Goal: Task Accomplishment & Management: Complete application form

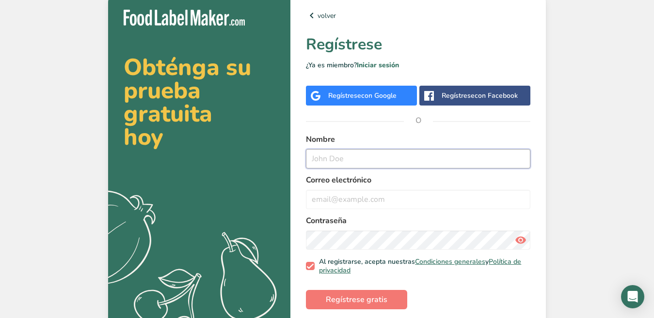
click at [345, 152] on input "text" at bounding box center [418, 158] width 224 height 19
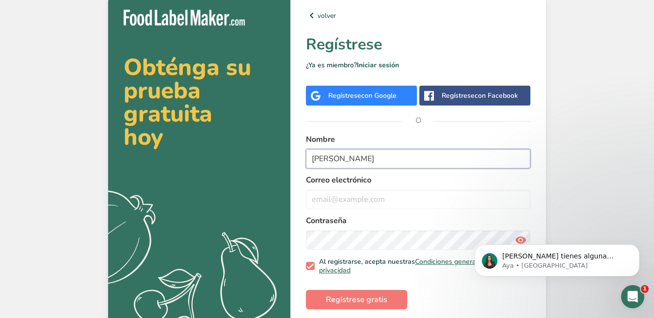
type input "[PERSON_NAME]"
click at [347, 184] on label "Correo electrónico" at bounding box center [418, 181] width 224 height 12
click at [345, 193] on input "email" at bounding box center [418, 199] width 224 height 19
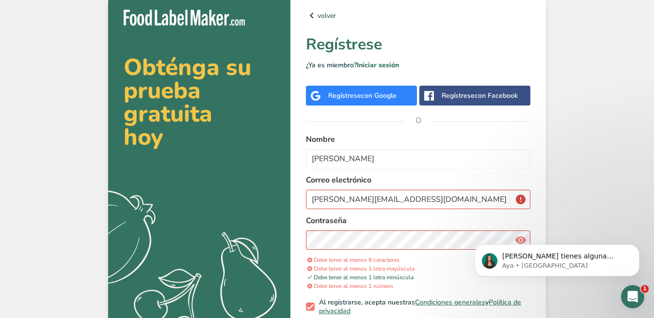
click at [519, 238] on div "[PERSON_NAME] tienes alguna pregunta no dudes en consultarnos. ¡Estamos aquí pa…" at bounding box center [557, 216] width 178 height 121
click at [516, 239] on div "[PERSON_NAME] tienes alguna pregunta no dudes en consultarnos. ¡Estamos aquí pa…" at bounding box center [557, 216] width 178 height 121
click at [514, 242] on div "[PERSON_NAME] tienes alguna pregunta no dudes en consultarnos. ¡Estamos aquí pa…" at bounding box center [557, 216] width 178 height 121
click at [634, 246] on icon "Dismiss notification" at bounding box center [636, 247] width 5 height 5
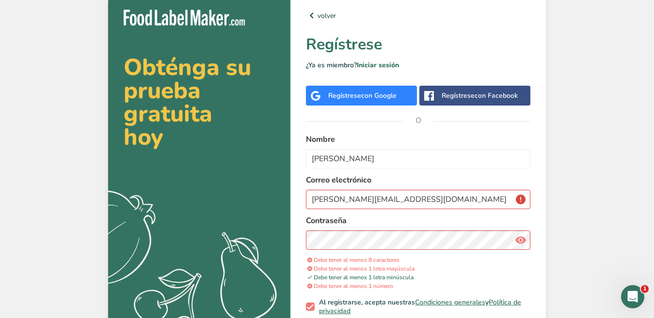
click at [521, 241] on icon at bounding box center [521, 240] width 12 height 17
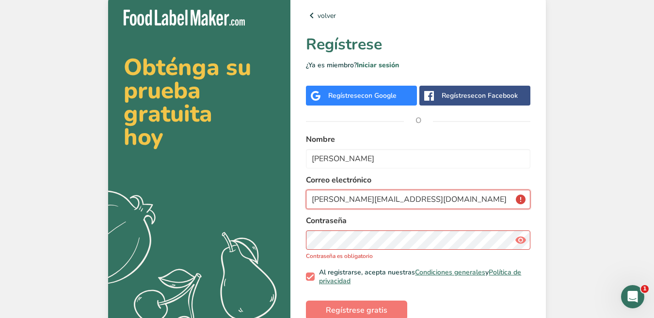
click at [476, 207] on input "[PERSON_NAME][EMAIL_ADDRESS][DOMAIN_NAME]" at bounding box center [418, 199] width 224 height 19
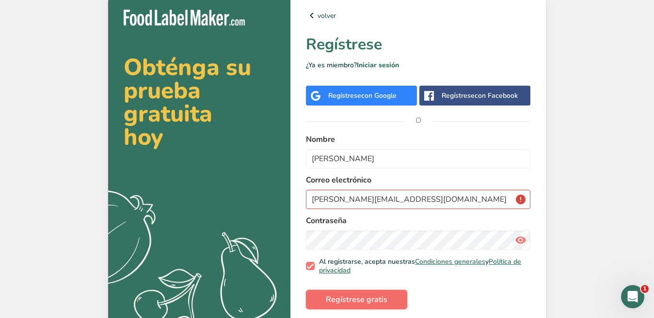
click at [372, 298] on span "Regístrese gratis" at bounding box center [357, 300] width 62 height 12
click at [506, 198] on input "[PERSON_NAME][EMAIL_ADDRESS][DOMAIN_NAME]" at bounding box center [418, 199] width 224 height 19
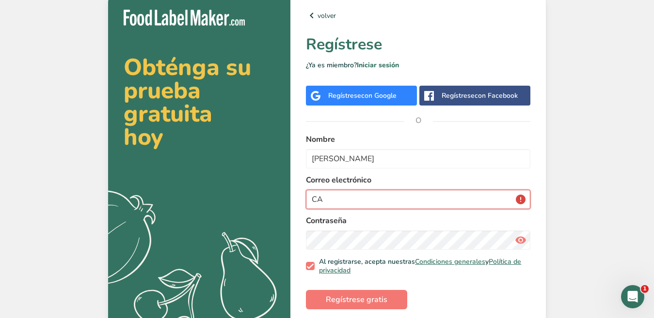
type input "C"
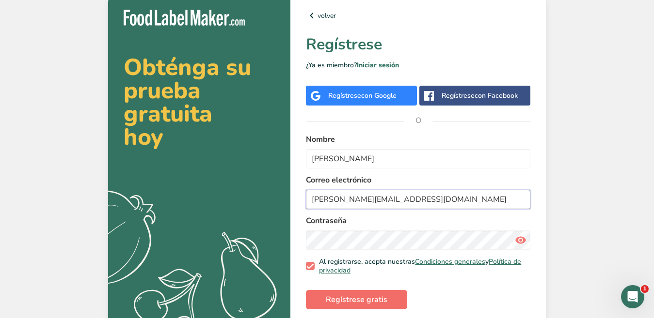
type input "[PERSON_NAME][EMAIL_ADDRESS][DOMAIN_NAME]"
click at [372, 295] on span "Regístrese gratis" at bounding box center [357, 300] width 62 height 12
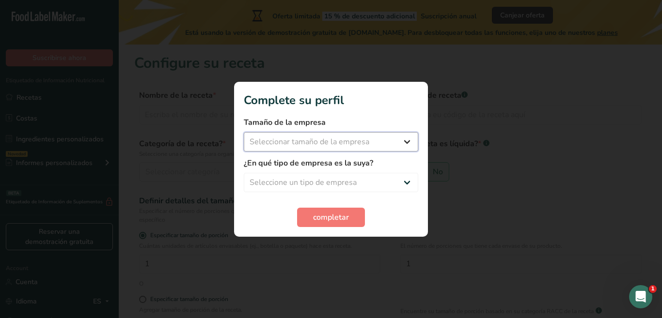
click at [303, 139] on select "Seleccionar tamaño de la empresa Menos de 10 empleados De 10 a 50 empleados De …" at bounding box center [331, 141] width 175 height 19
select select "1"
click at [244, 132] on select "Seleccionar tamaño de la empresa Menos de 10 empleados De 10 a 50 empleados De …" at bounding box center [331, 141] width 175 height 19
click at [303, 176] on select "Seleccione un tipo de empresa Fabricante de alimentos envasados Restaurante y c…" at bounding box center [331, 182] width 175 height 19
select select "1"
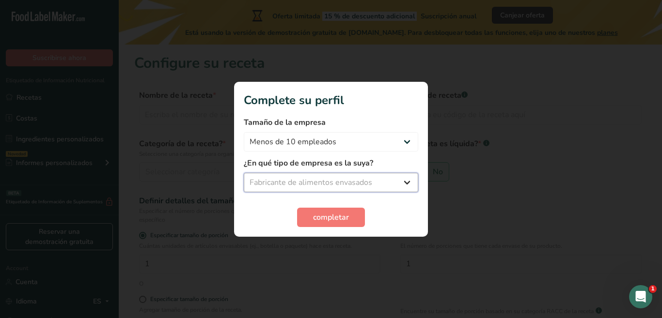
click at [244, 173] on select "Seleccione un tipo de empresa Fabricante de alimentos envasados Restaurante y c…" at bounding box center [331, 182] width 175 height 19
click at [330, 217] on span "completar" at bounding box center [331, 218] width 36 height 12
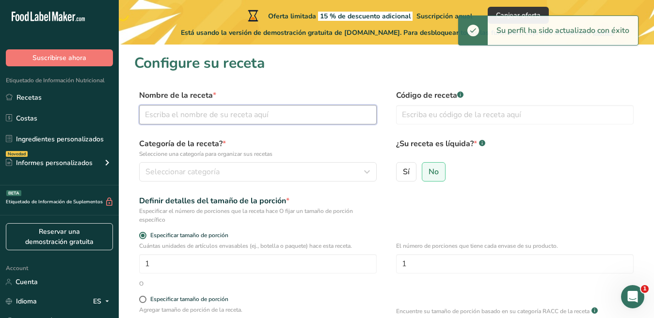
click at [212, 122] on input "text" at bounding box center [258, 114] width 238 height 19
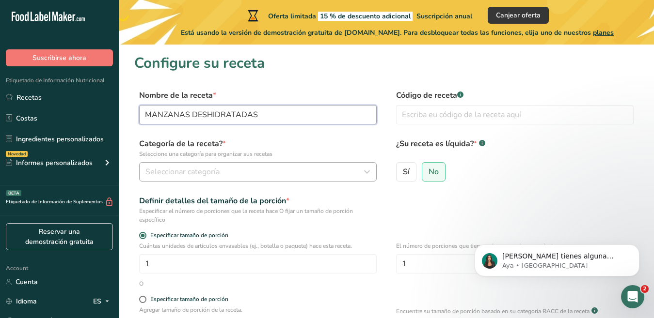
type input "MANZANAS DESHIDRATADAS"
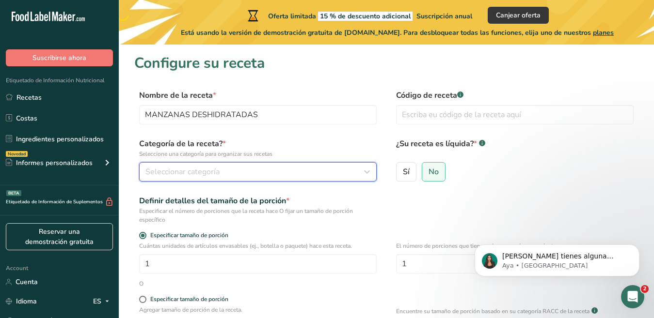
click at [204, 170] on span "Seleccionar categoría" at bounding box center [182, 172] width 74 height 12
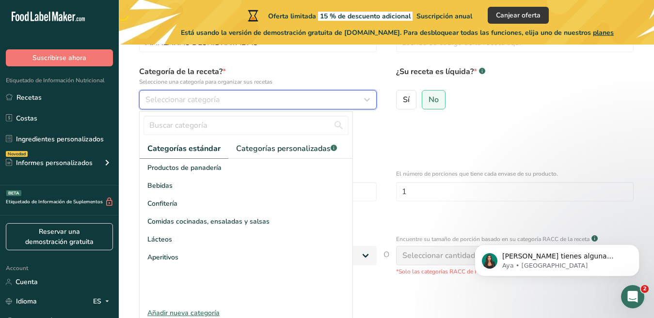
scroll to position [80, 0]
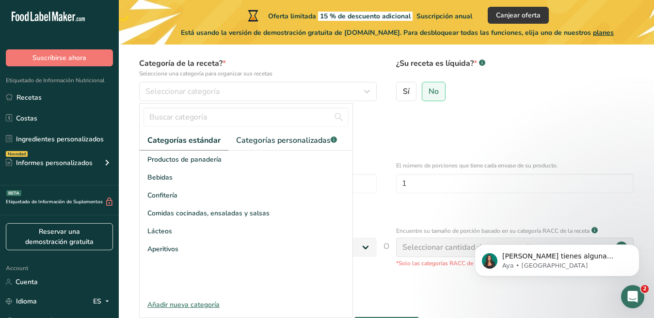
click at [201, 306] on div "Añadir nueva categoría" at bounding box center [246, 305] width 213 height 10
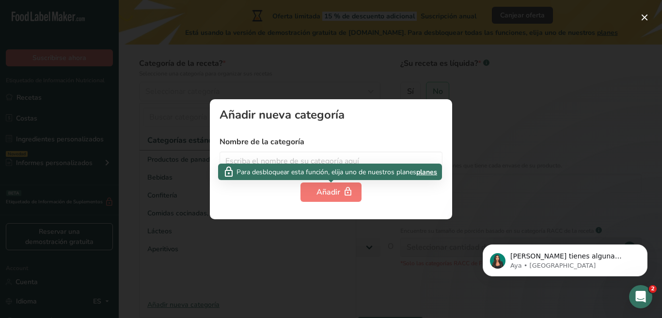
click at [320, 164] on div "Para desbloquear esta función, elija uno de nuestros planes planes" at bounding box center [330, 172] width 224 height 16
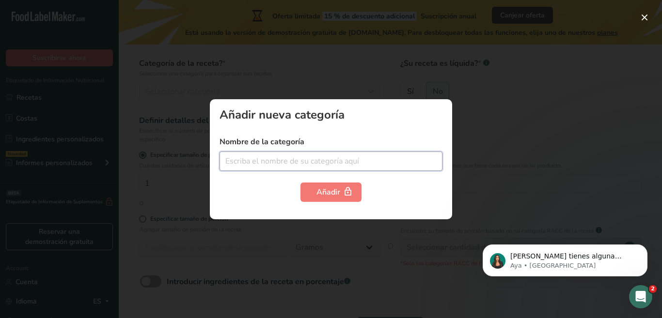
click at [324, 159] on input "text" at bounding box center [331, 161] width 223 height 19
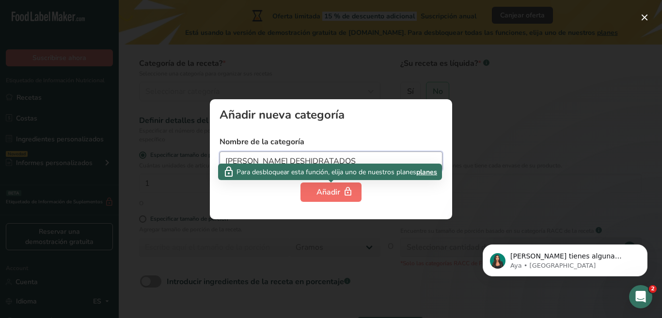
type input "[PERSON_NAME] DESHIDRATADOS"
click at [324, 184] on button "Añadir" at bounding box center [331, 192] width 61 height 19
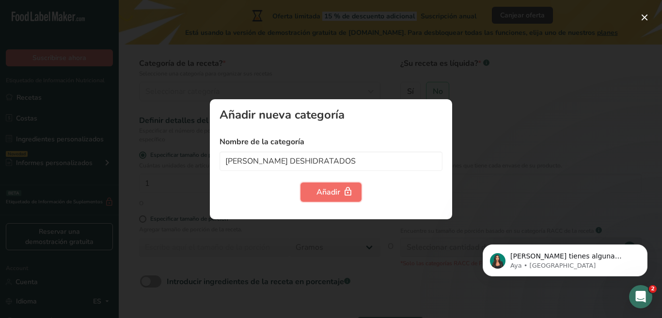
click at [347, 191] on icon "button" at bounding box center [348, 192] width 10 height 15
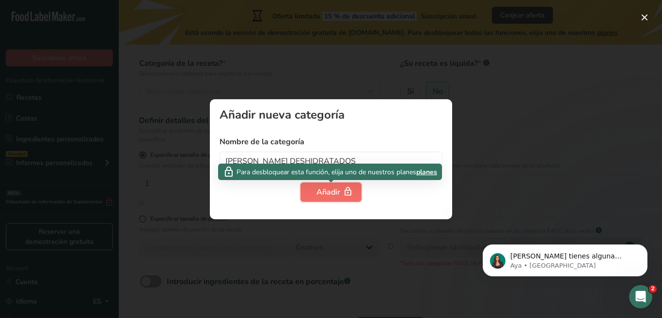
click at [347, 191] on icon "button" at bounding box center [348, 192] width 10 height 15
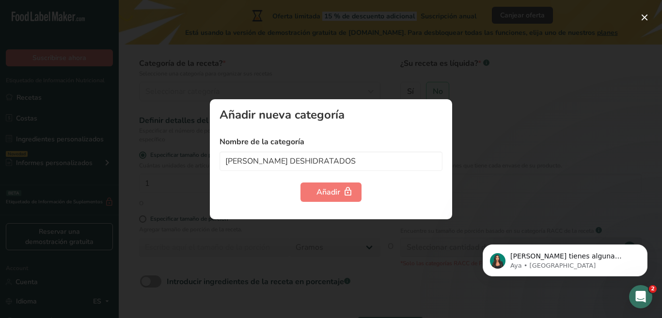
click at [506, 151] on div at bounding box center [331, 159] width 662 height 318
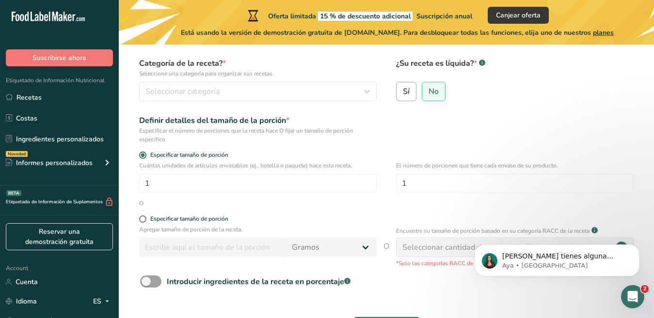
click at [405, 94] on span "Sí" at bounding box center [406, 92] width 7 height 10
click at [403, 94] on input "Sí" at bounding box center [400, 91] width 6 height 6
radio input "true"
radio input "false"
select select "22"
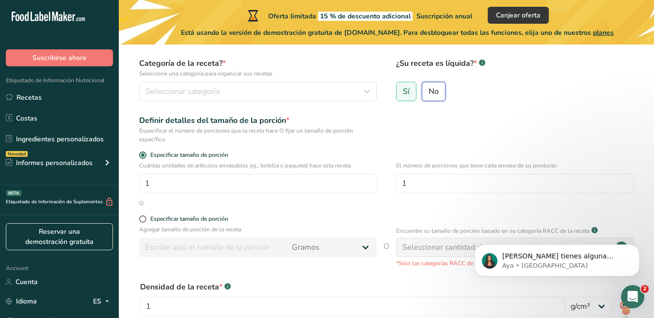
click at [426, 93] on input "No" at bounding box center [425, 91] width 6 height 6
radio input "true"
radio input "false"
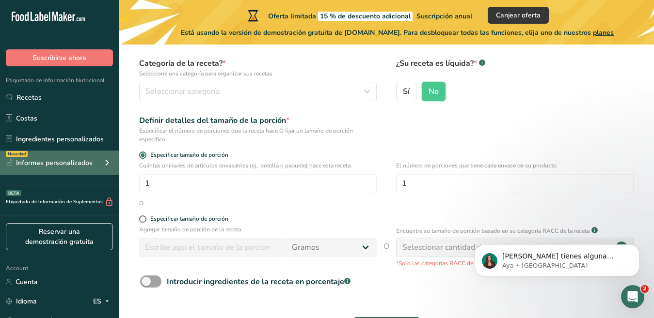
click at [56, 163] on div "Informes personalizados" at bounding box center [49, 163] width 87 height 10
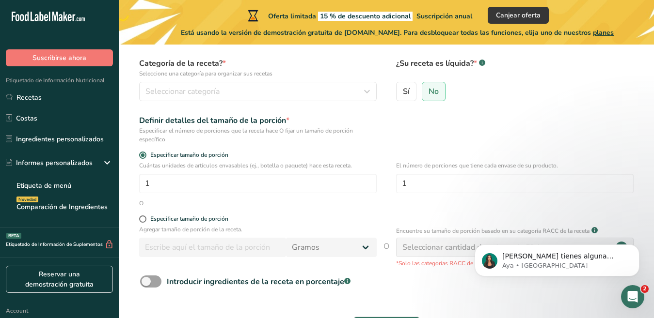
click at [55, 79] on span "Etiquetado de Información Nutricional" at bounding box center [52, 81] width 105 height 8
click at [38, 98] on link "Recetas" at bounding box center [59, 97] width 119 height 18
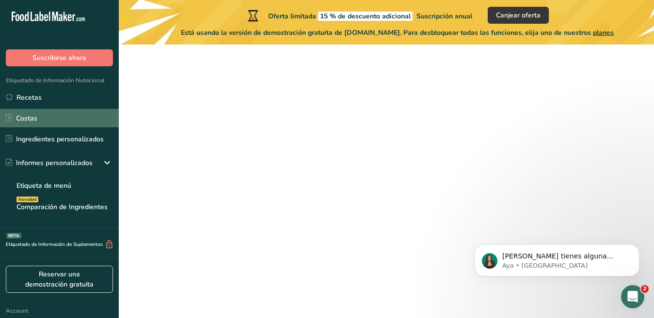
click at [31, 118] on link "Costas" at bounding box center [59, 118] width 119 height 18
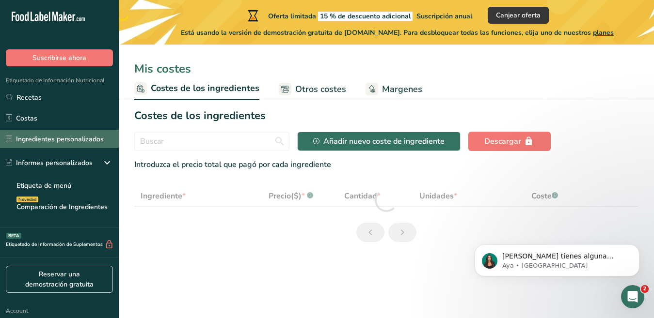
click at [30, 132] on link "Ingredientes personalizados" at bounding box center [59, 139] width 119 height 18
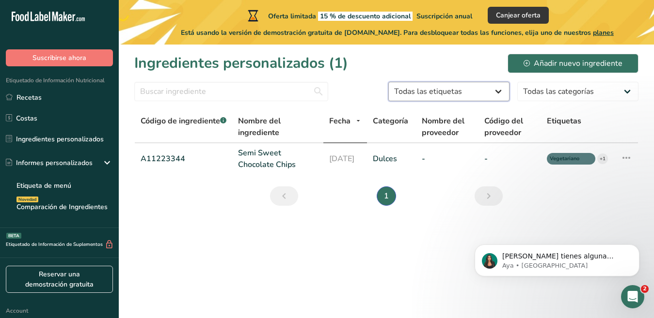
click at [461, 91] on select "Todas las etiquetas Fuente de antioxidantes Efecto prebiótico Fuente de omega 3…" at bounding box center [448, 91] width 121 height 19
click at [388, 82] on select "Todas las etiquetas Fuente de antioxidantes Efecto prebiótico Fuente de omega 3…" at bounding box center [448, 91] width 121 height 19
click at [556, 86] on select "Todas las categorías Alimentos de los [DEMOGRAPHIC_DATA] e [DEMOGRAPHIC_DATA] d…" at bounding box center [577, 91] width 121 height 19
select select "12"
click at [517, 82] on select "Todas las categorías Alimentos de los [DEMOGRAPHIC_DATA] e [DEMOGRAPHIC_DATA] d…" at bounding box center [577, 91] width 121 height 19
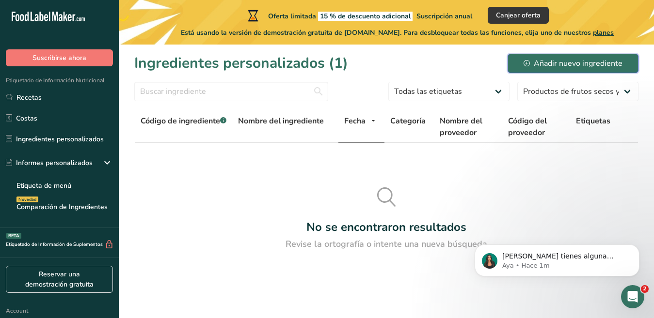
click at [533, 63] on div "Añadir nuevo ingrediente" at bounding box center [573, 64] width 99 height 12
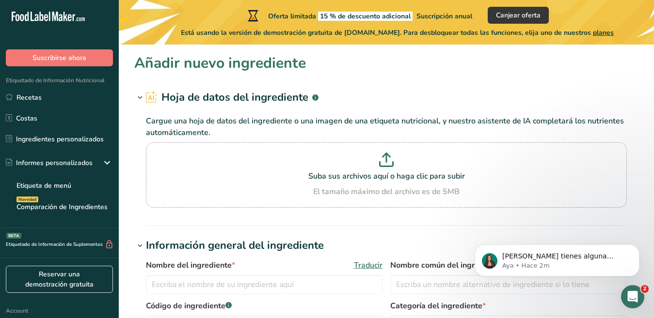
click at [341, 0] on div "Oferta limitada 15 % de descuento adicional Suscripción anual Canjear oferta Es…" at bounding box center [397, 22] width 557 height 45
